Goal: Task Accomplishment & Management: Complete application form

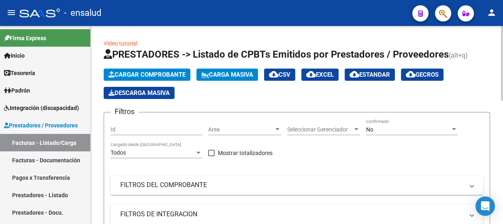
scroll to position [14, 0]
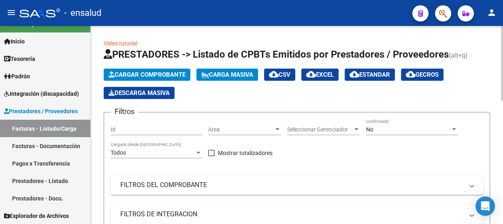
click at [158, 75] on span "Cargar Comprobante" at bounding box center [147, 74] width 77 height 7
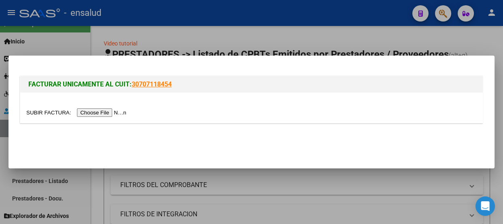
click at [115, 112] on input "file" at bounding box center [77, 112] width 102 height 9
click at [108, 113] on input "file" at bounding box center [77, 112] width 102 height 9
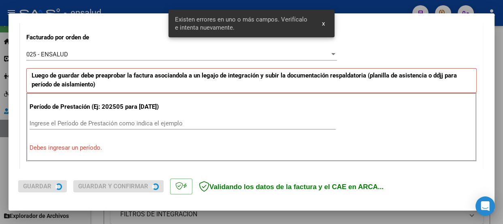
scroll to position [250, 0]
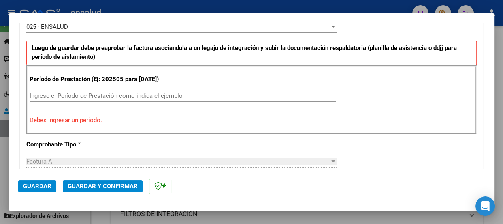
click at [38, 96] on div "Período de Prestación (Ej: 202505 para [DATE]) Ingrese el Período de Prestación…" at bounding box center [251, 99] width 450 height 69
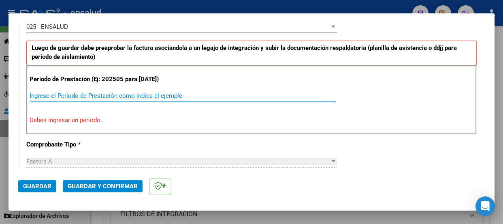
click at [46, 99] on input "Ingrese el Período de Prestación como indica el ejemplo" at bounding box center [183, 95] width 306 height 7
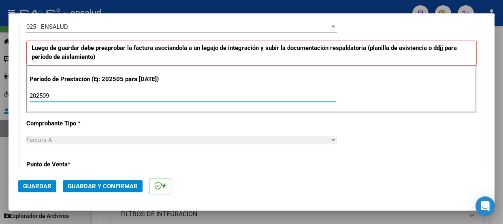
type input "202509"
click at [36, 187] on span "Guardar" at bounding box center [37, 185] width 28 height 7
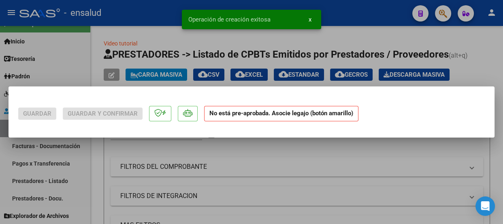
scroll to position [0, 0]
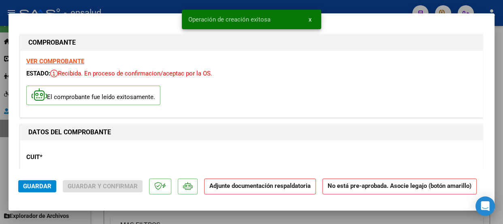
click at [310, 19] on span "x" at bounding box center [310, 19] width 3 height 7
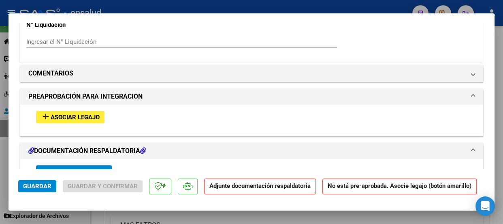
scroll to position [736, 0]
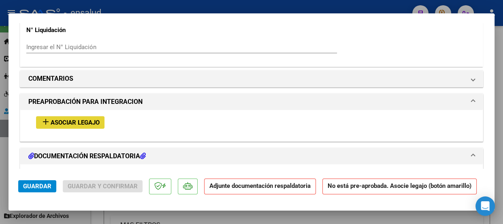
click at [73, 126] on span "Asociar Legajo" at bounding box center [75, 122] width 49 height 7
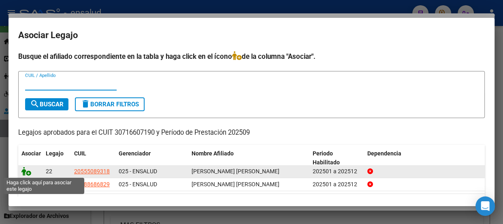
click at [28, 174] on icon at bounding box center [26, 170] width 10 height 9
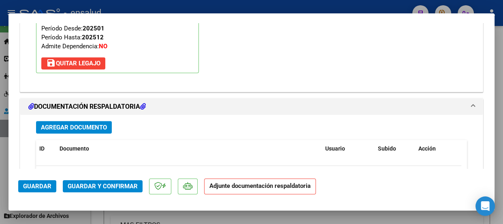
scroll to position [942, 0]
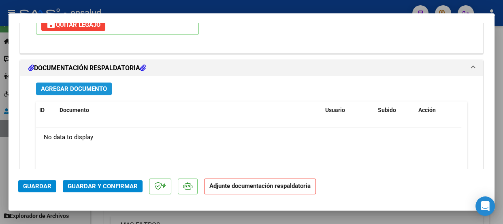
click at [74, 92] on span "Agregar Documento" at bounding box center [74, 88] width 66 height 7
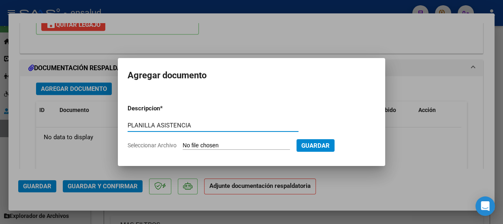
type input "PLANILLA ASISTENCIA"
click at [239, 143] on input "Seleccionar Archivo" at bounding box center [236, 146] width 107 height 8
type input "C:\fakepath\[PERSON_NAME] DEMIAN_202509_90_N_CENTRO PEDIATRICO NEUROLOGICO_1-32…"
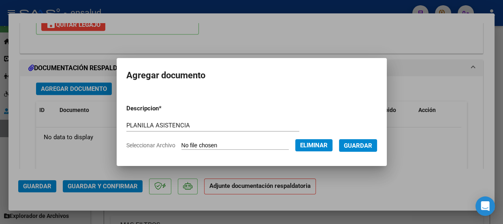
click at [366, 143] on span "Guardar" at bounding box center [358, 145] width 28 height 7
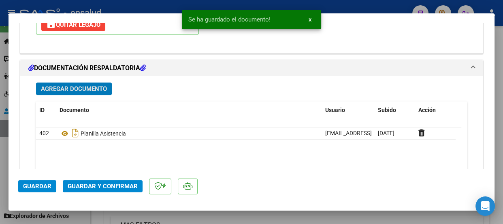
click at [115, 186] on span "Guardar y Confirmar" at bounding box center [103, 185] width 70 height 7
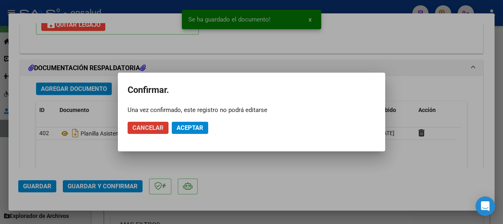
click at [190, 126] on span "Aceptar" at bounding box center [190, 127] width 27 height 7
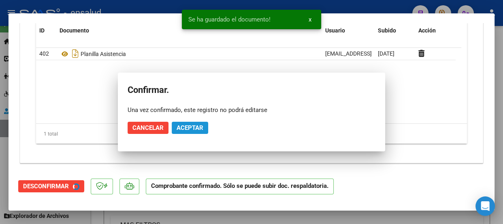
scroll to position [868, 0]
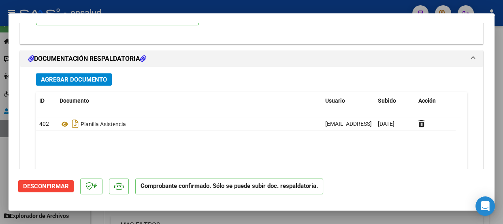
click at [248, 6] on div at bounding box center [251, 112] width 503 height 224
type input "$ 0,00"
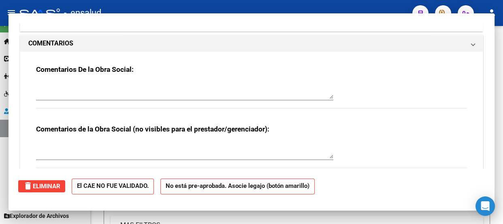
scroll to position [886, 0]
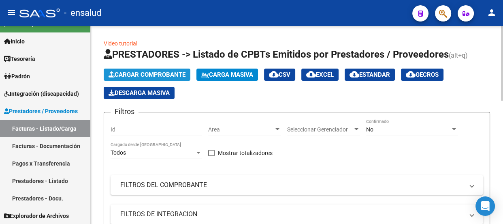
click at [172, 75] on span "Cargar Comprobante" at bounding box center [147, 74] width 77 height 7
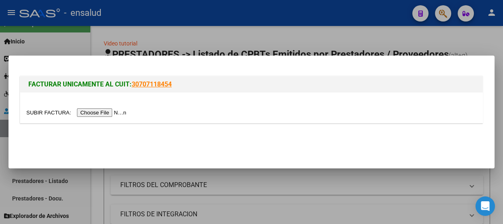
click at [101, 113] on input "file" at bounding box center [77, 112] width 102 height 9
click at [114, 113] on input "file" at bounding box center [77, 112] width 102 height 9
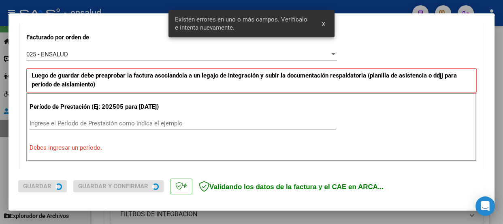
scroll to position [250, 0]
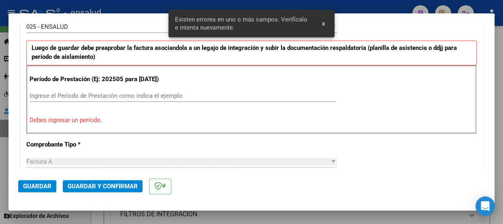
click at [36, 99] on input "Ingrese el Período de Prestación como indica el ejemplo" at bounding box center [183, 95] width 306 height 7
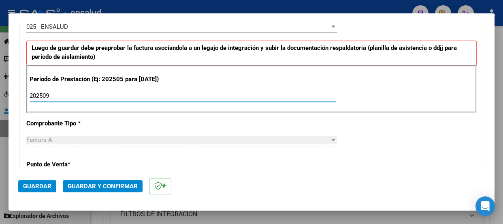
type input "202509"
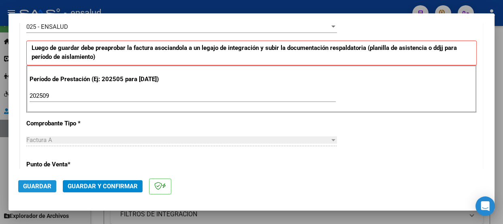
click at [36, 185] on span "Guardar" at bounding box center [37, 185] width 28 height 7
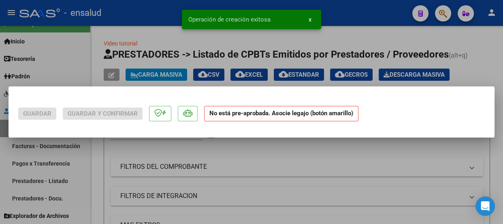
scroll to position [0, 0]
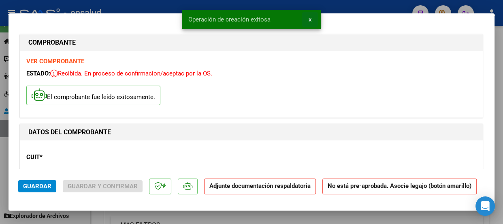
click at [309, 19] on span "x" at bounding box center [310, 19] width 3 height 7
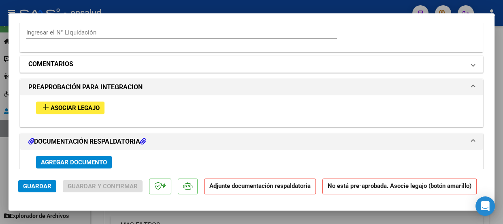
scroll to position [773, 0]
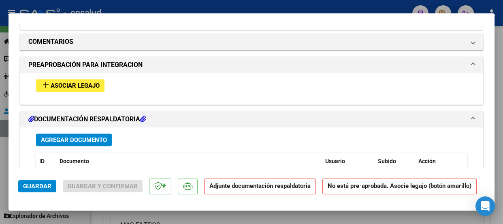
click at [81, 89] on span "Asociar Legajo" at bounding box center [75, 85] width 49 height 7
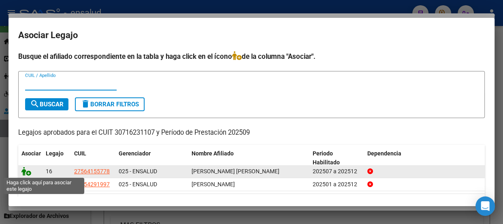
click at [28, 172] on icon at bounding box center [26, 170] width 10 height 9
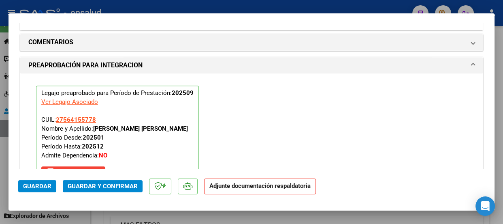
scroll to position [942, 0]
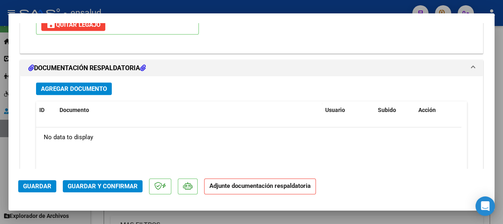
click at [85, 92] on span "Agregar Documento" at bounding box center [74, 88] width 66 height 7
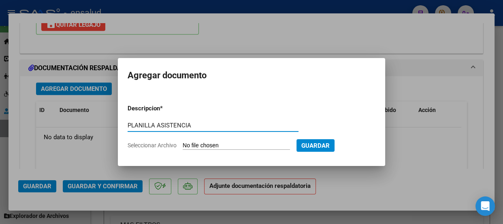
type input "PLANILLA ASISTENCIA"
click at [241, 146] on input "Seleccionar Archivo" at bounding box center [236, 146] width 107 height 8
type input "C:\fakepath\[PERSON_NAME] EMMA_202509_89_N_LA HUELLA_10_26667-PA.pdf"
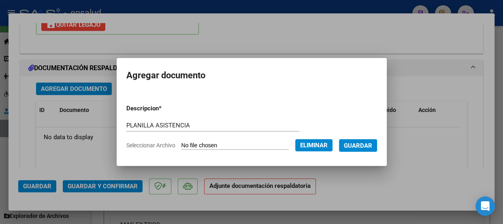
drag, startPoint x: 366, startPoint y: 144, endPoint x: 305, endPoint y: 149, distance: 61.3
click at [365, 144] on span "Guardar" at bounding box center [358, 145] width 28 height 7
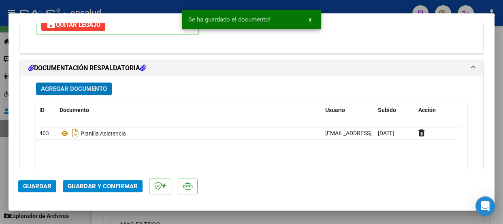
click at [115, 185] on span "Guardar y Confirmar" at bounding box center [103, 185] width 70 height 7
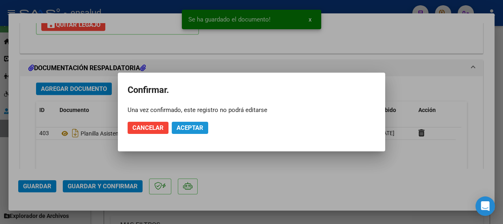
click at [181, 126] on span "Aceptar" at bounding box center [190, 127] width 27 height 7
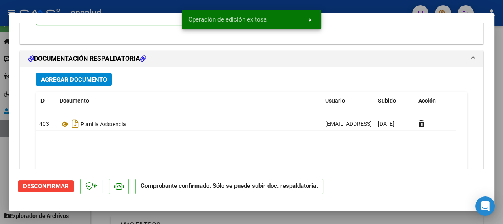
click at [311, 19] on span "x" at bounding box center [310, 19] width 3 height 7
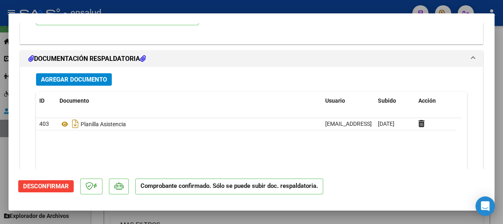
click at [323, 6] on div at bounding box center [251, 112] width 503 height 224
type input "$ 0,00"
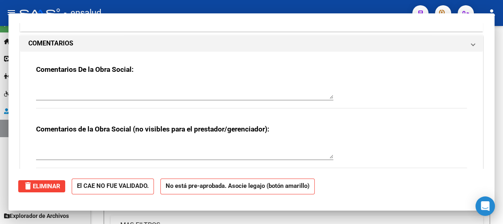
scroll to position [0, 0]
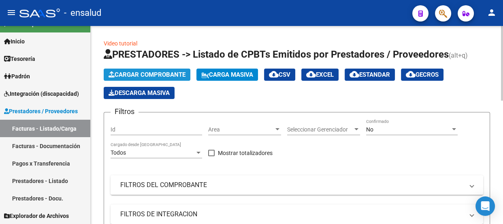
click at [156, 73] on span "Cargar Comprobante" at bounding box center [147, 74] width 77 height 7
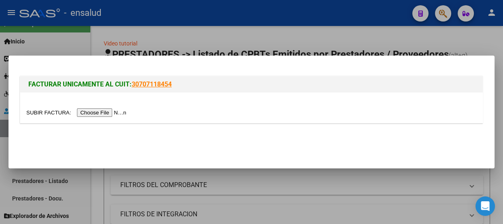
click at [101, 113] on input "file" at bounding box center [77, 112] width 102 height 9
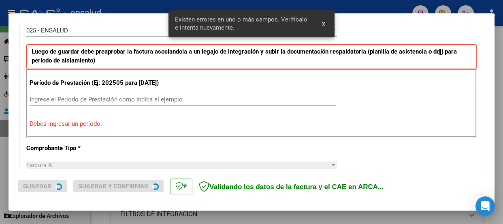
scroll to position [250, 0]
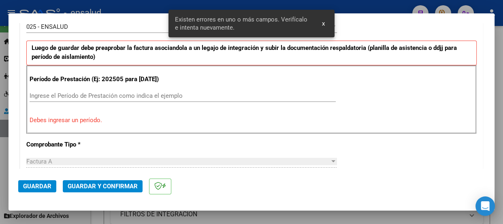
click at [48, 99] on input "Ingrese el Período de Prestación como indica el ejemplo" at bounding box center [183, 95] width 306 height 7
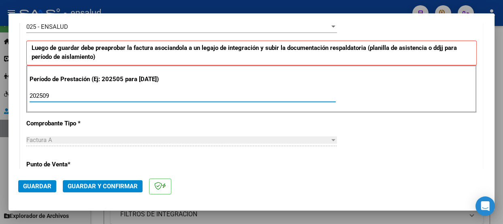
type input "202509"
click at [35, 188] on span "Guardar" at bounding box center [37, 185] width 28 height 7
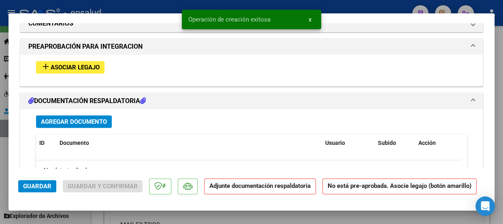
scroll to position [773, 0]
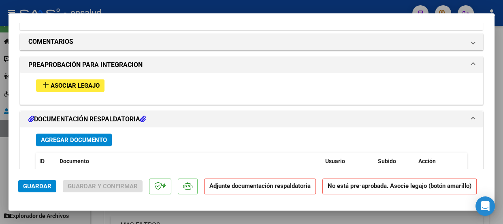
click at [76, 89] on span "Asociar Legajo" at bounding box center [75, 85] width 49 height 7
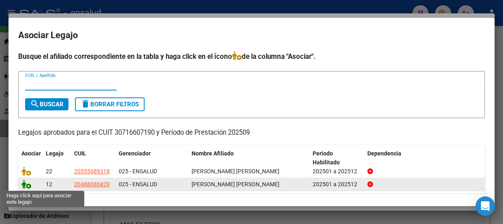
click at [28, 186] on icon at bounding box center [26, 183] width 10 height 9
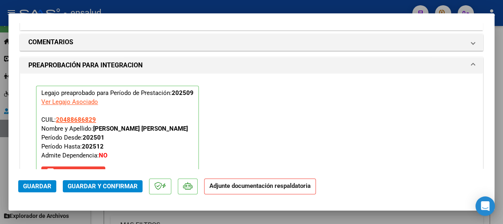
scroll to position [942, 0]
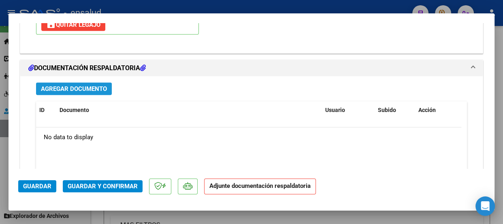
click at [81, 92] on span "Agregar Documento" at bounding box center [74, 88] width 66 height 7
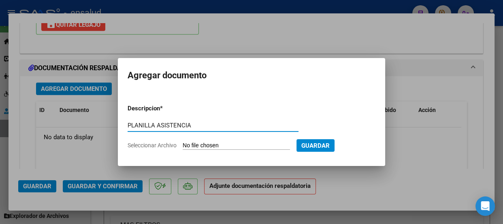
type input "PLANILLA ASISTENCIA"
click at [260, 142] on input "Seleccionar Archivo" at bounding box center [236, 146] width 107 height 8
type input "C:\fakepath\[PERSON_NAME] MATHIAS_202509_90_N_CENTRO PEDIATRICO NEUROLOGICO_1-3…"
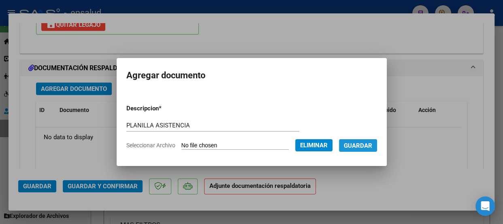
click at [368, 143] on span "Guardar" at bounding box center [358, 145] width 28 height 7
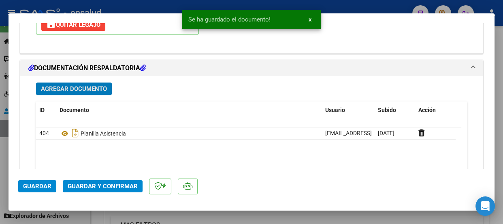
click at [119, 186] on span "Guardar y Confirmar" at bounding box center [103, 185] width 70 height 7
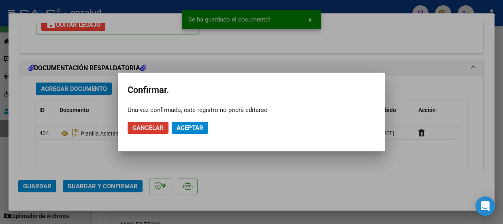
click at [196, 125] on span "Aceptar" at bounding box center [190, 127] width 27 height 7
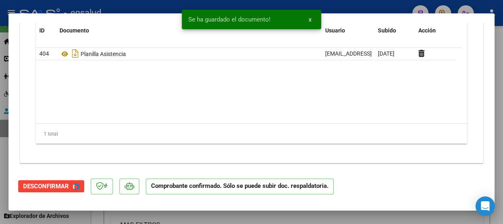
scroll to position [868, 0]
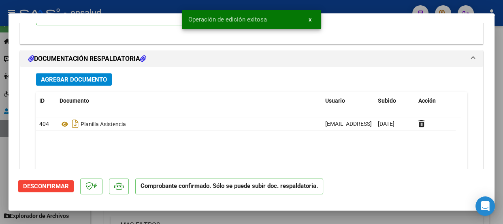
click at [309, 17] on span "x" at bounding box center [310, 19] width 3 height 7
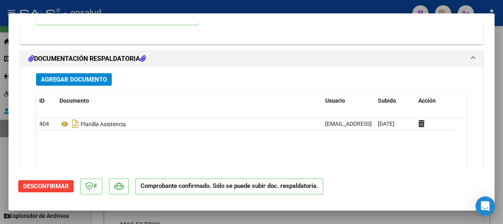
click at [307, 8] on div at bounding box center [251, 112] width 503 height 224
type input "$ 0,00"
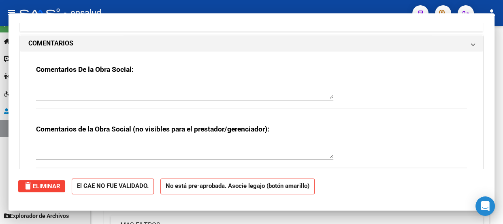
scroll to position [0, 0]
